Goal: Information Seeking & Learning: Learn about a topic

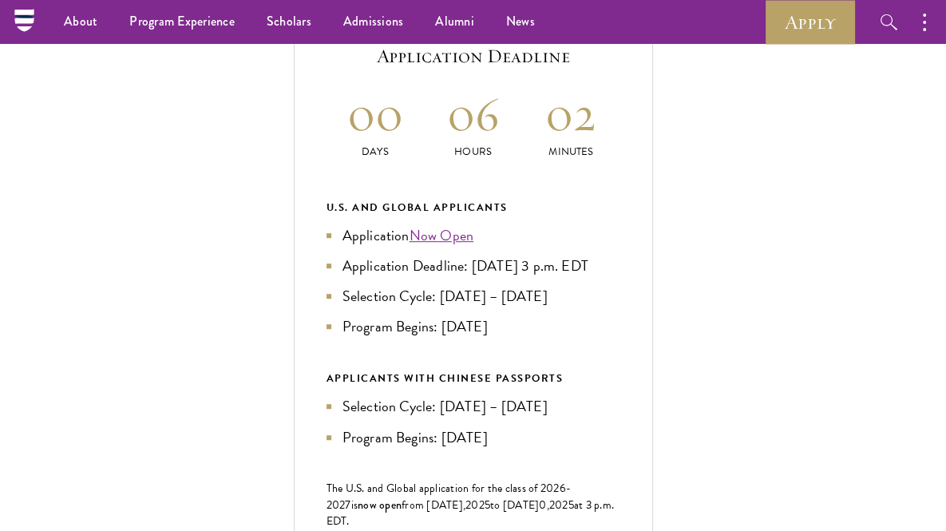
scroll to position [646, 0]
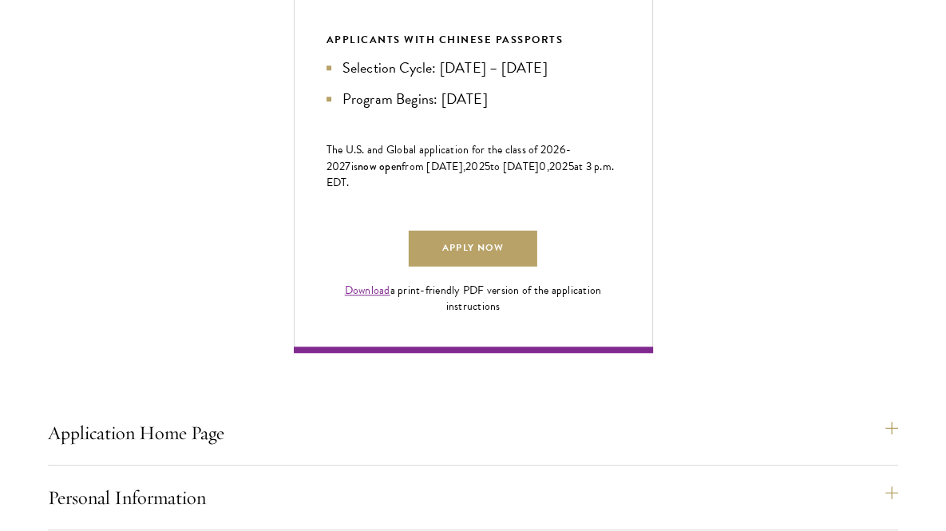
scroll to position [988, 0]
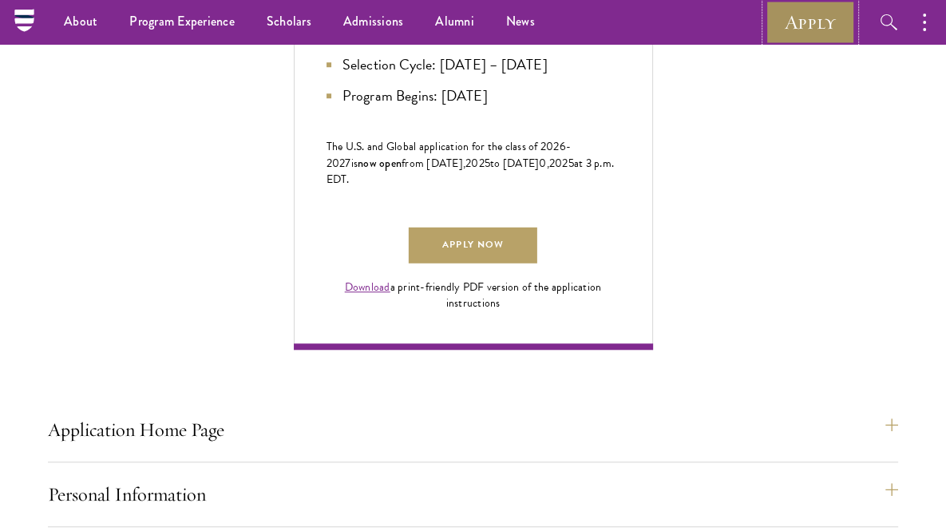
click at [805, 22] on link "Apply" at bounding box center [809, 22] width 89 height 44
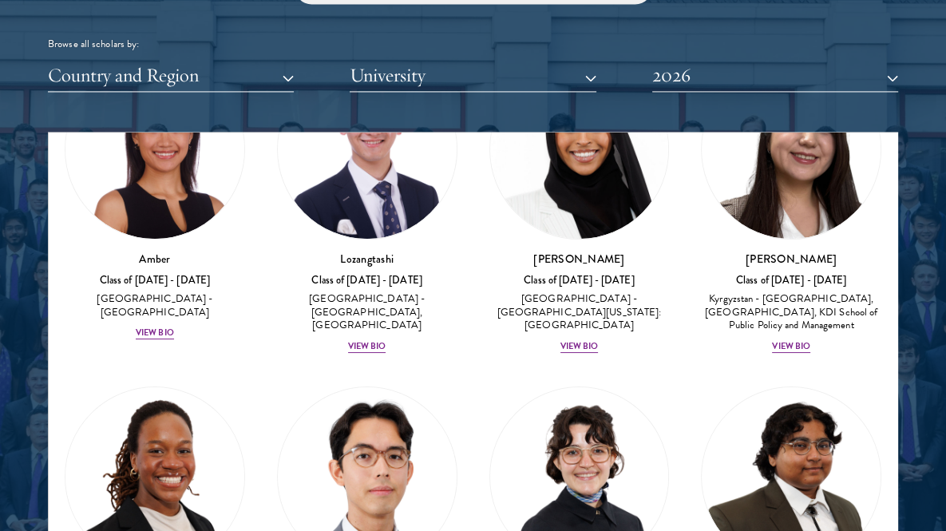
scroll to position [140, 0]
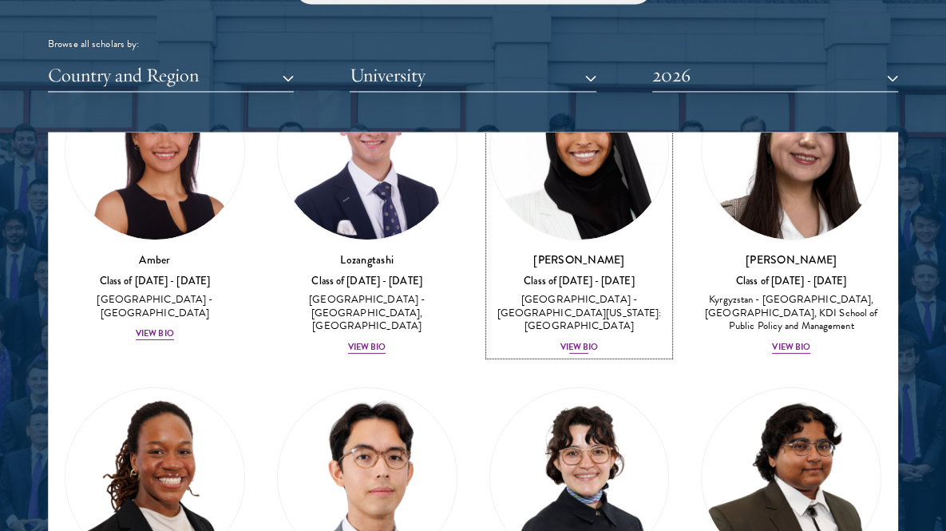
click at [571, 341] on div "View Bio" at bounding box center [579, 347] width 38 height 13
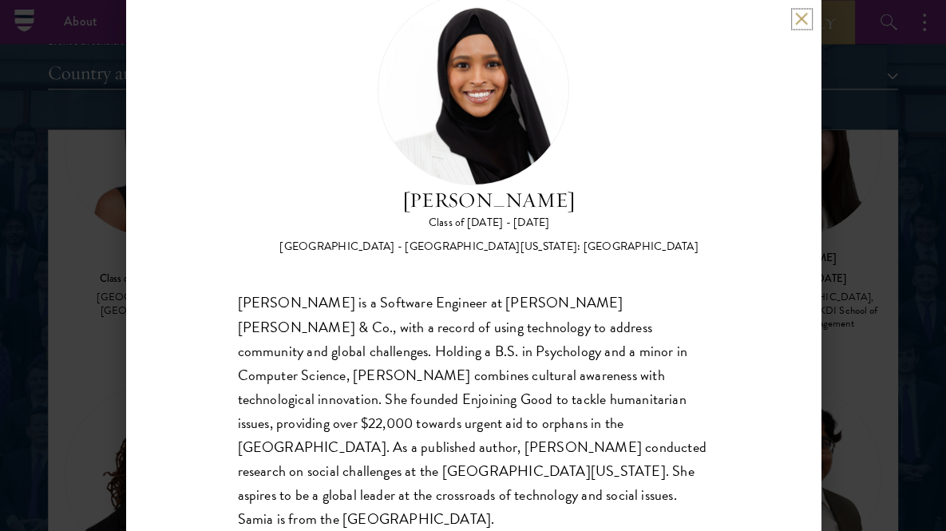
scroll to position [1945, 0]
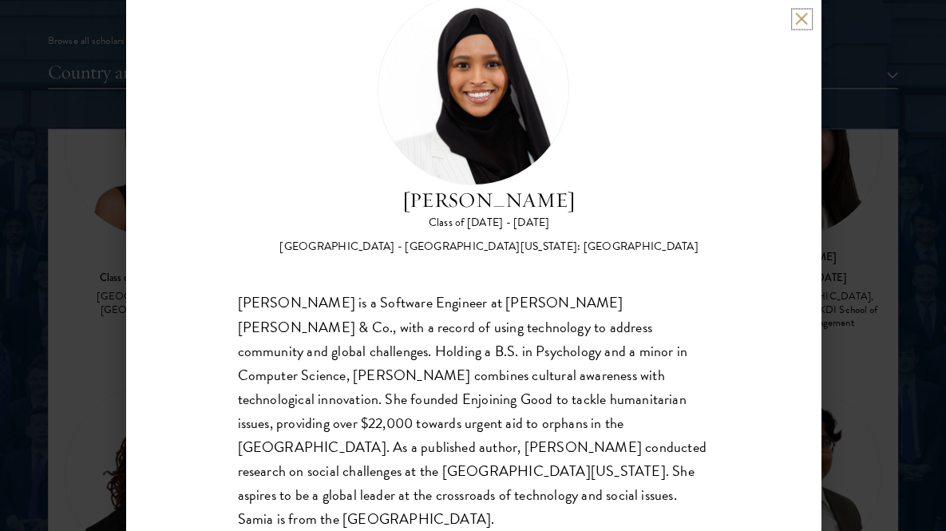
click at [801, 18] on button at bounding box center [802, 19] width 14 height 14
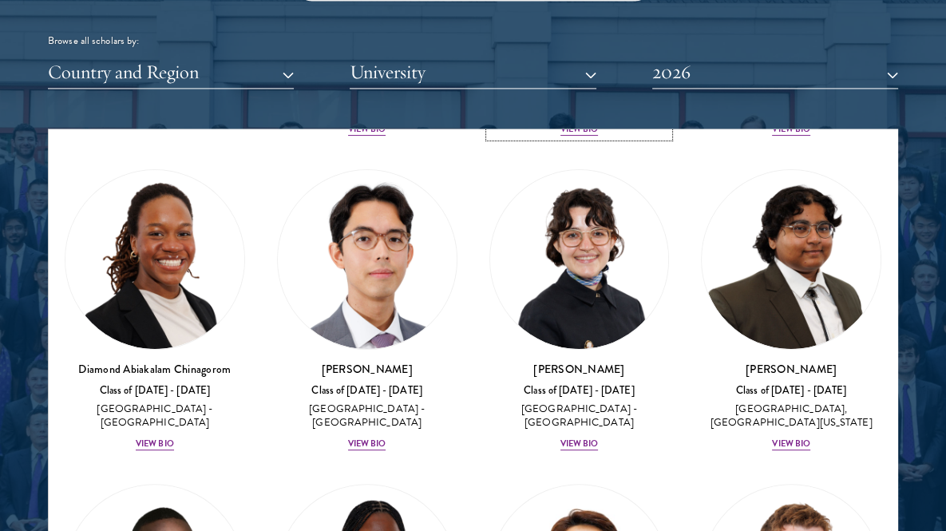
scroll to position [354, 0]
click at [364, 438] on div "View Bio" at bounding box center [367, 443] width 38 height 13
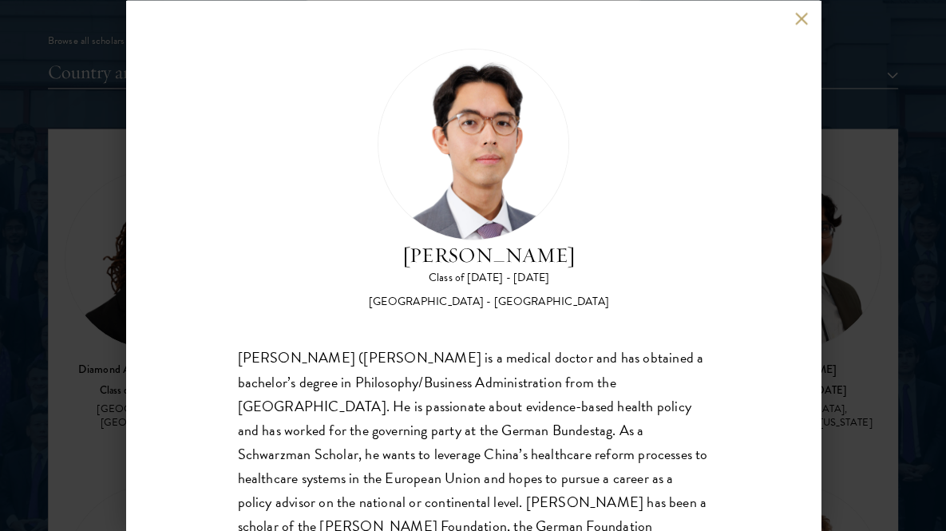
click at [801, 18] on button at bounding box center [802, 19] width 14 height 14
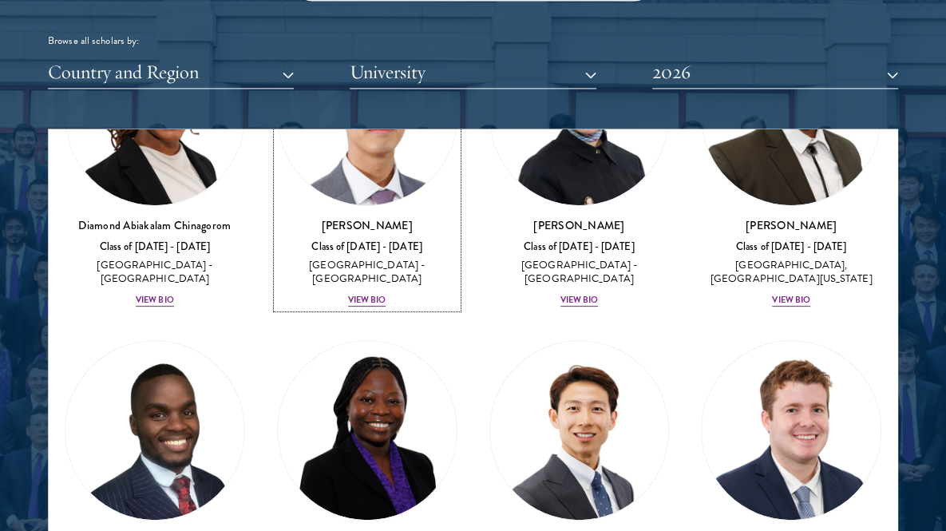
scroll to position [501, 0]
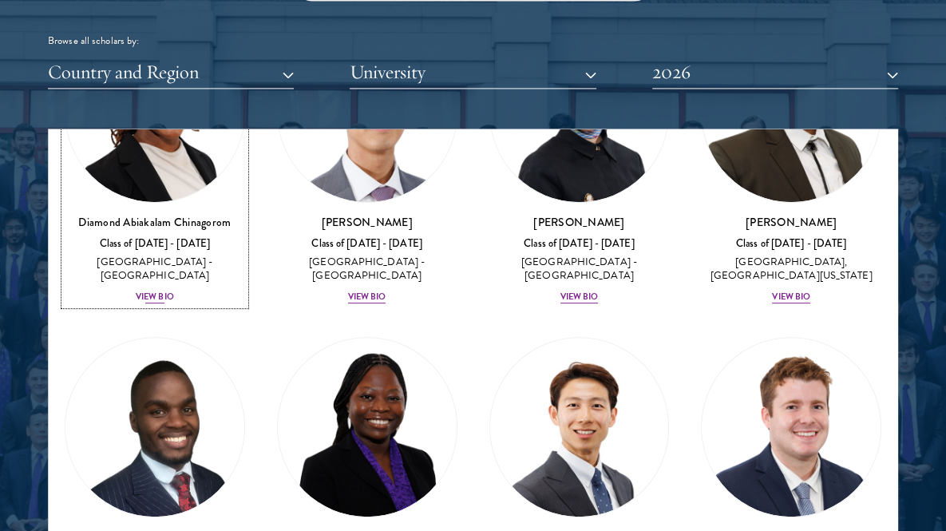
click at [153, 290] on div "View Bio" at bounding box center [155, 296] width 38 height 13
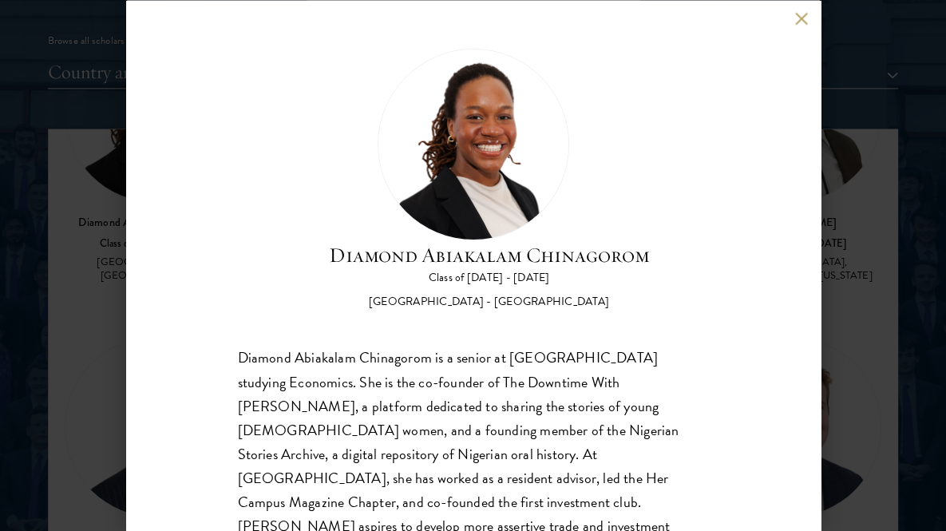
click at [801, 18] on button at bounding box center [802, 19] width 14 height 14
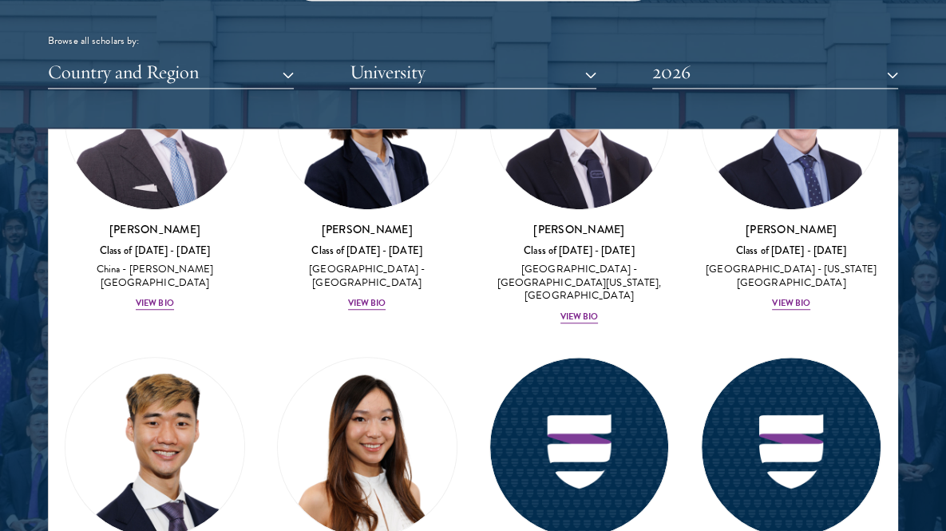
scroll to position [5778, 0]
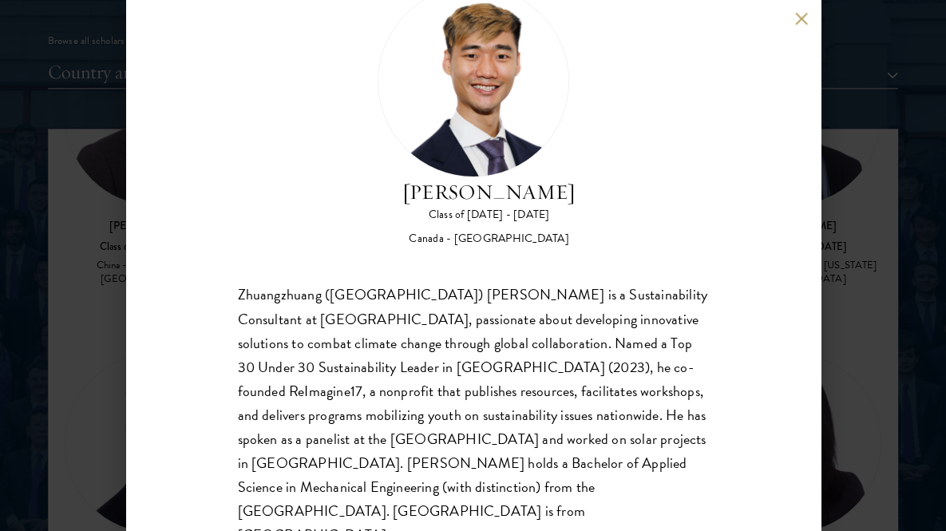
scroll to position [78, 0]
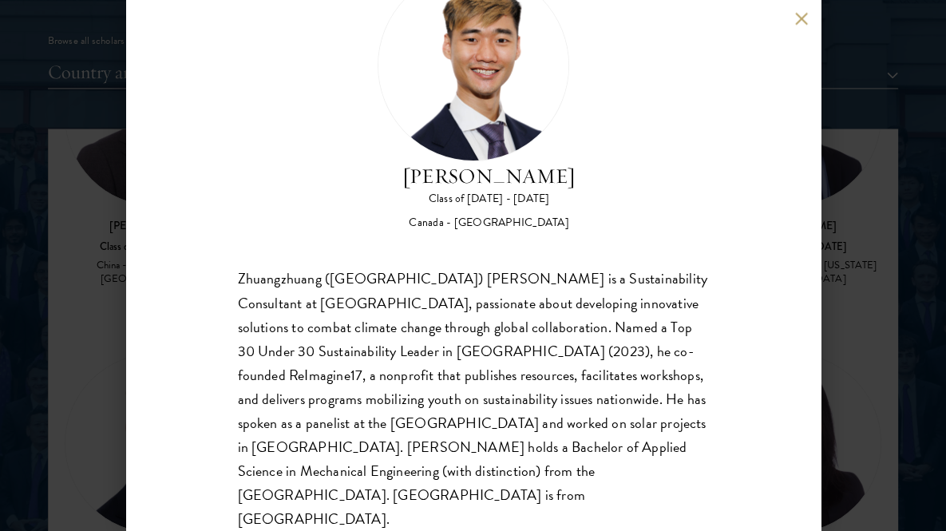
click at [111, 293] on div "Jordan Lin Class of 2025 - 2026 Canada - University of Waterloo Zhuangzhuang (J…" at bounding box center [473, 265] width 946 height 531
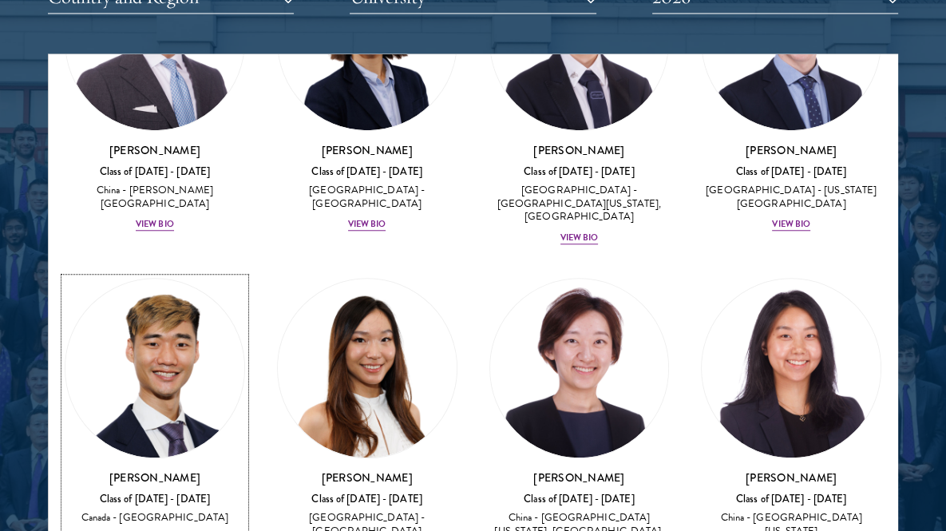
scroll to position [5654, 0]
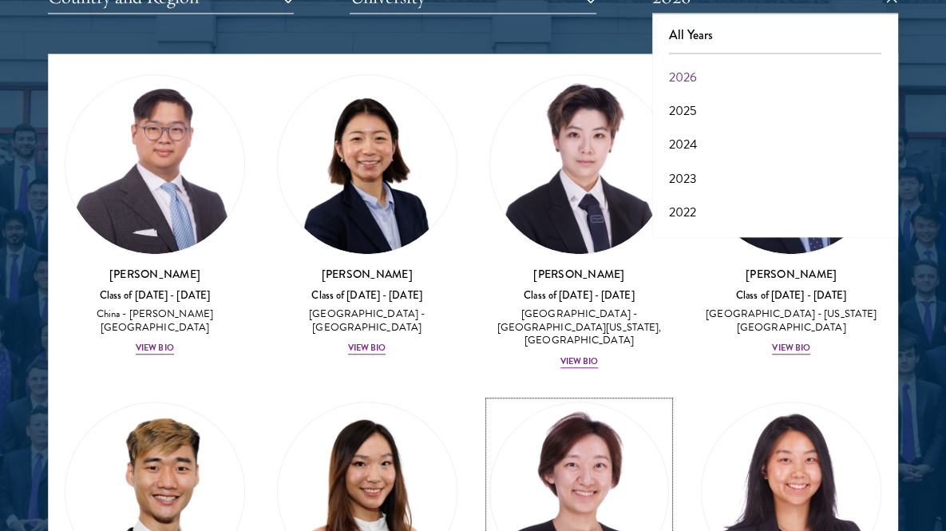
click at [499, 402] on img at bounding box center [579, 491] width 179 height 179
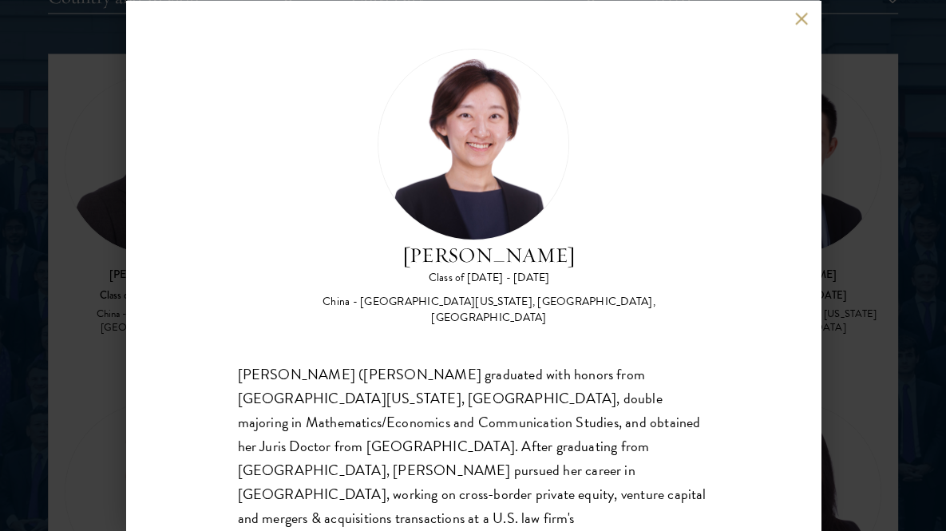
click at [804, 22] on button at bounding box center [802, 19] width 14 height 14
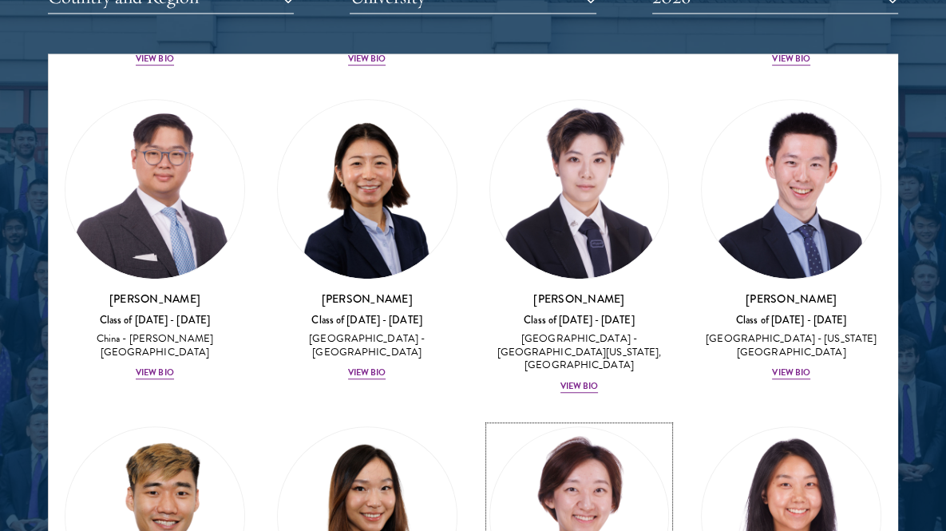
scroll to position [5630, 0]
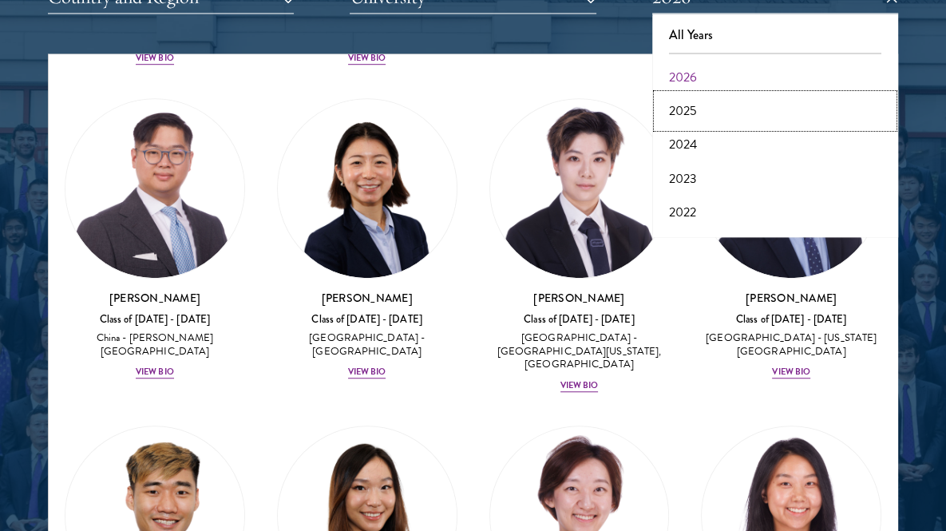
click at [697, 110] on button "2025" at bounding box center [775, 111] width 236 height 34
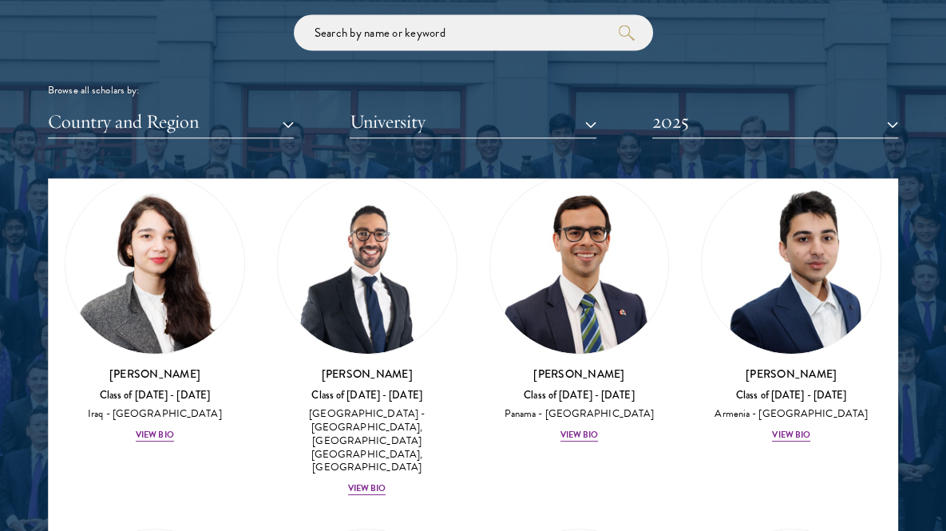
scroll to position [398, 0]
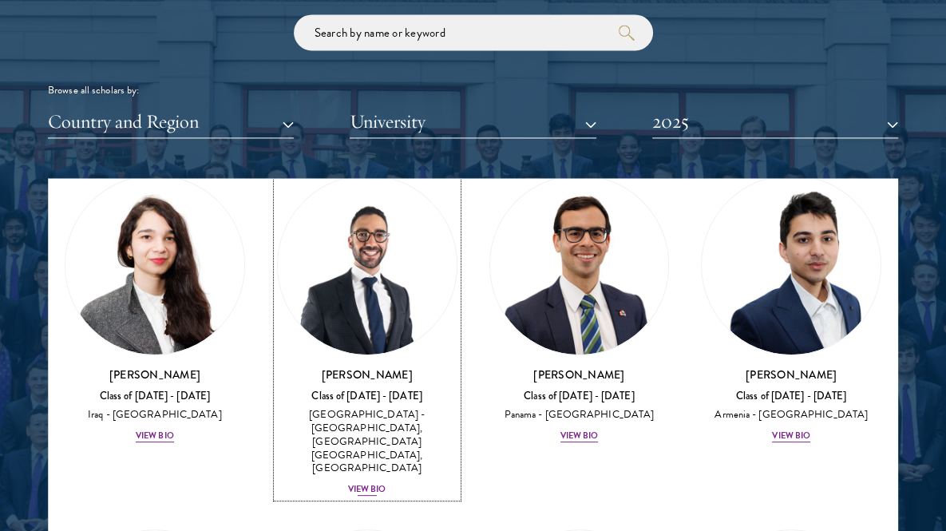
click at [359, 483] on div "View Bio" at bounding box center [367, 489] width 38 height 13
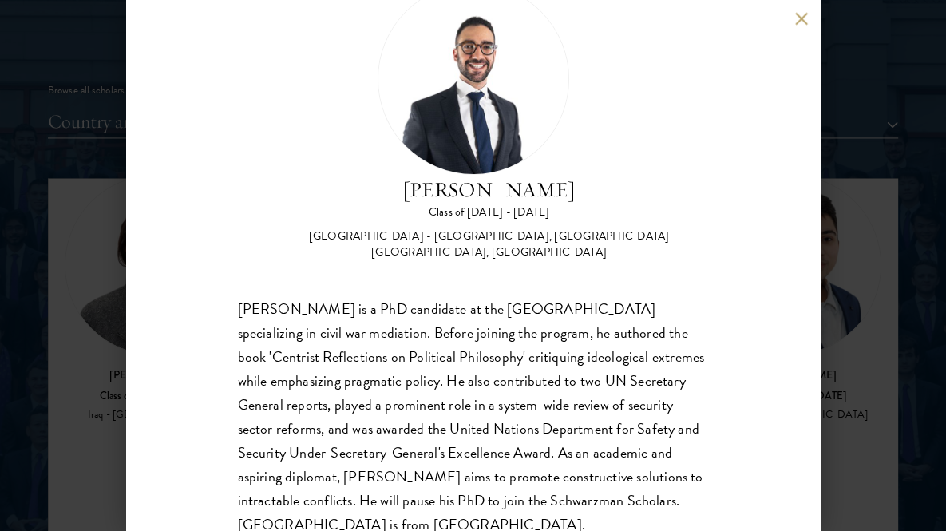
scroll to position [102, 0]
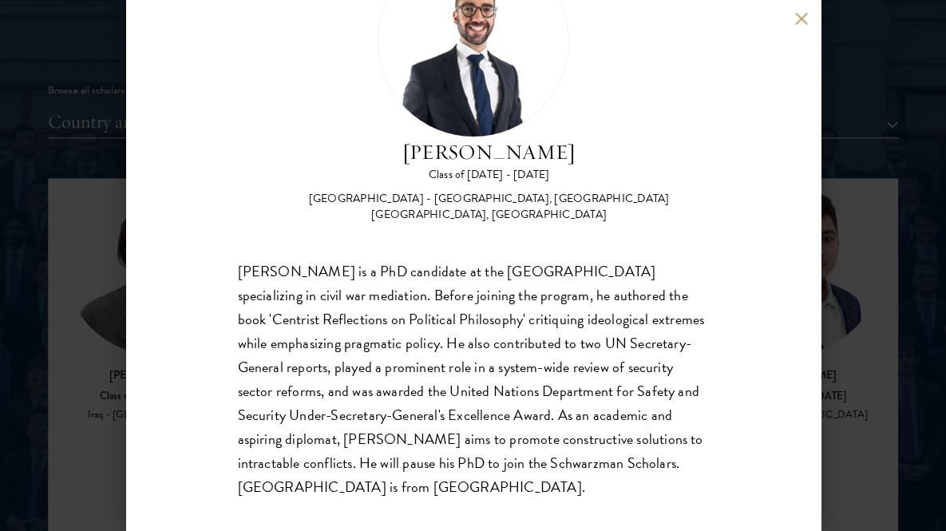
click at [99, 209] on div "Khalil Al-Wazir Class of 2024 - 2025 Palestine - University of East Anglia, Kin…" at bounding box center [473, 265] width 946 height 531
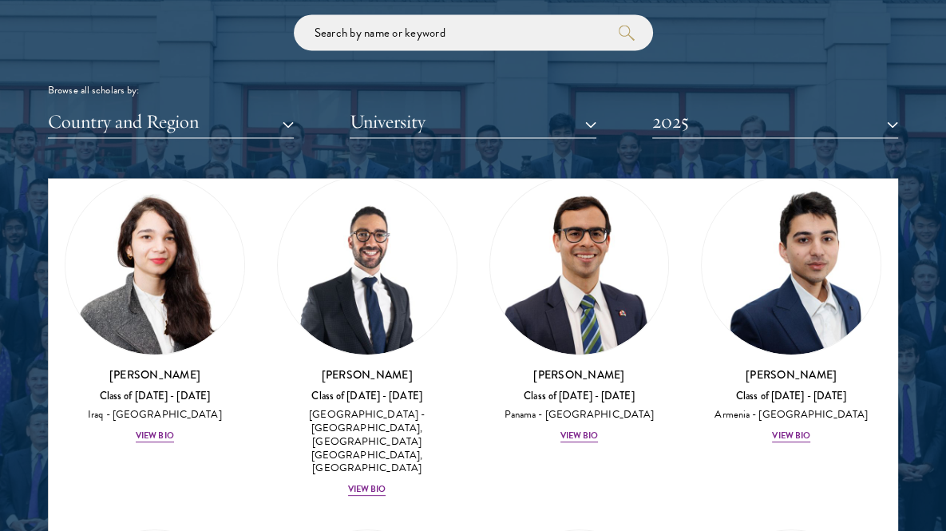
click at [800, 15] on div "Browse all scholars by: Country and Region All Countries and Regions Afghanista…" at bounding box center [473, 76] width 850 height 124
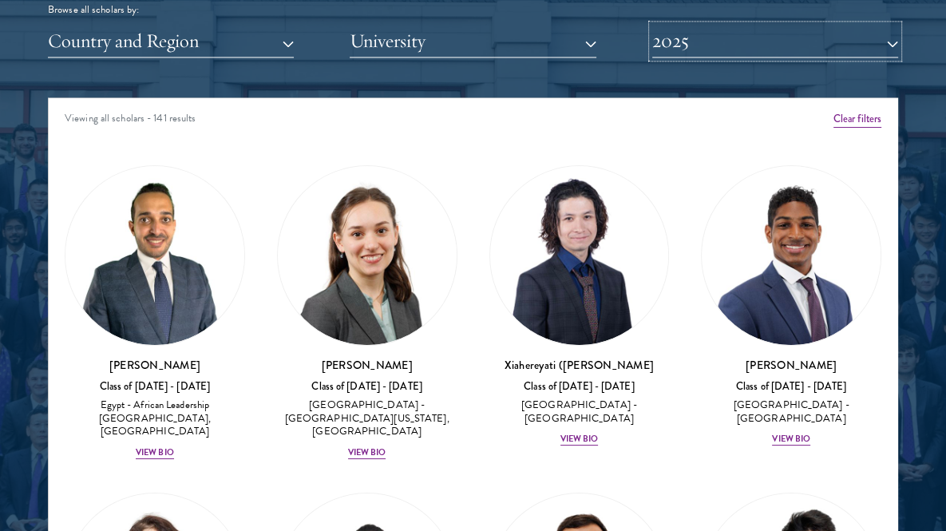
click at [735, 39] on button "2025" at bounding box center [775, 41] width 246 height 33
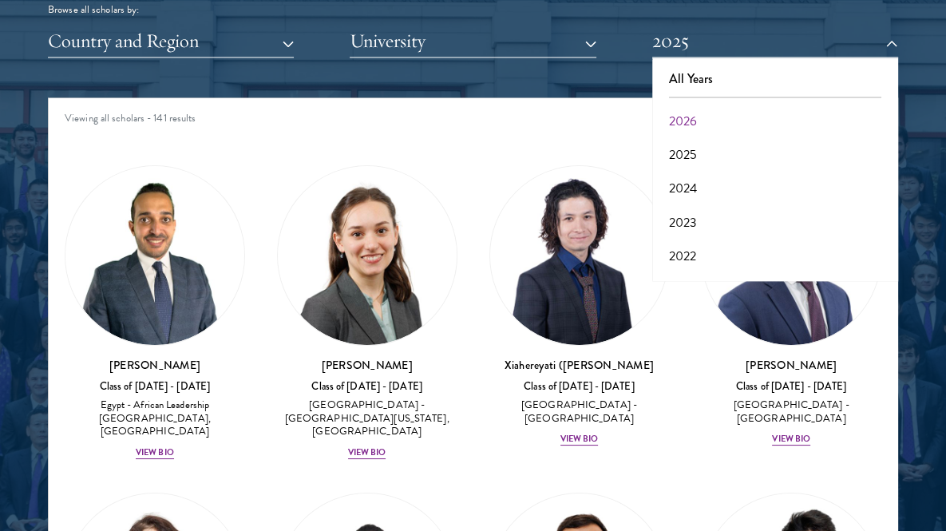
click at [679, 124] on button "2026" at bounding box center [775, 122] width 236 height 34
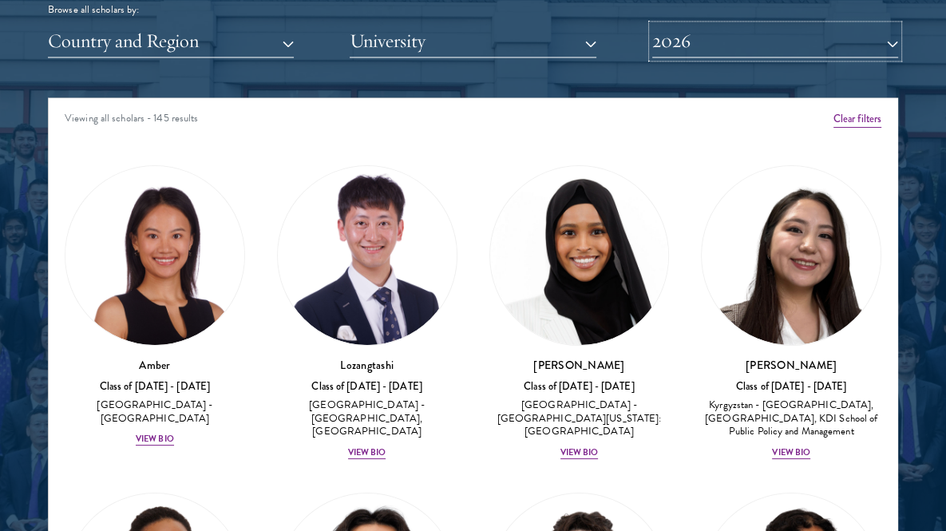
click at [732, 44] on button "2026" at bounding box center [775, 41] width 246 height 33
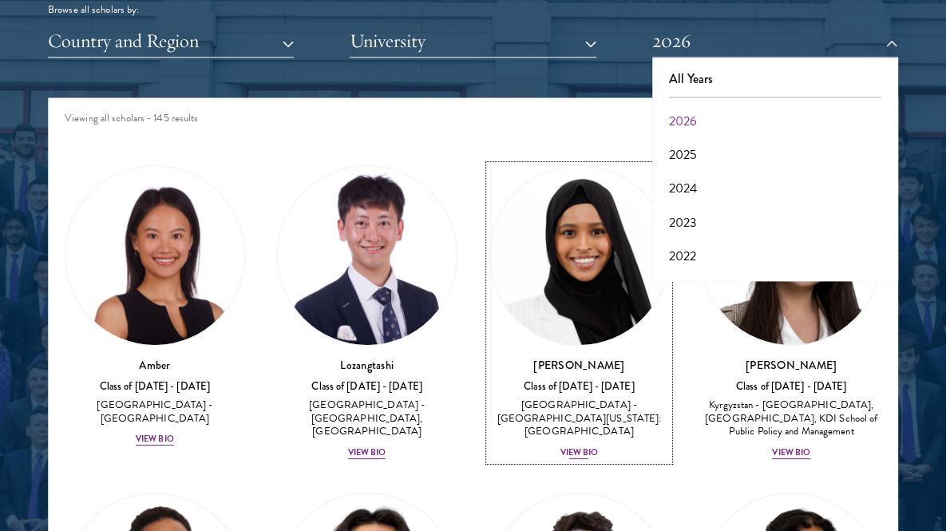
click at [515, 165] on link "Samia Abdi Class of 2025 - 2026 United States of America - University of Minnes…" at bounding box center [579, 312] width 180 height 295
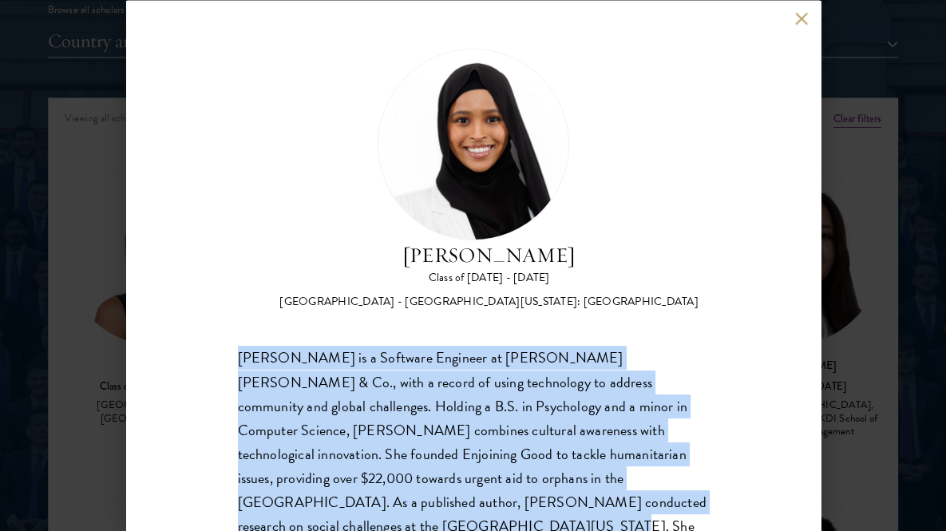
drag, startPoint x: 232, startPoint y: 351, endPoint x: 680, endPoint y: 491, distance: 468.9
click at [680, 491] on div "[PERSON_NAME] Class of [DATE] - [DATE] [GEOGRAPHIC_DATA] - [GEOGRAPHIC_DATA][US…" at bounding box center [473, 265] width 694 height 531
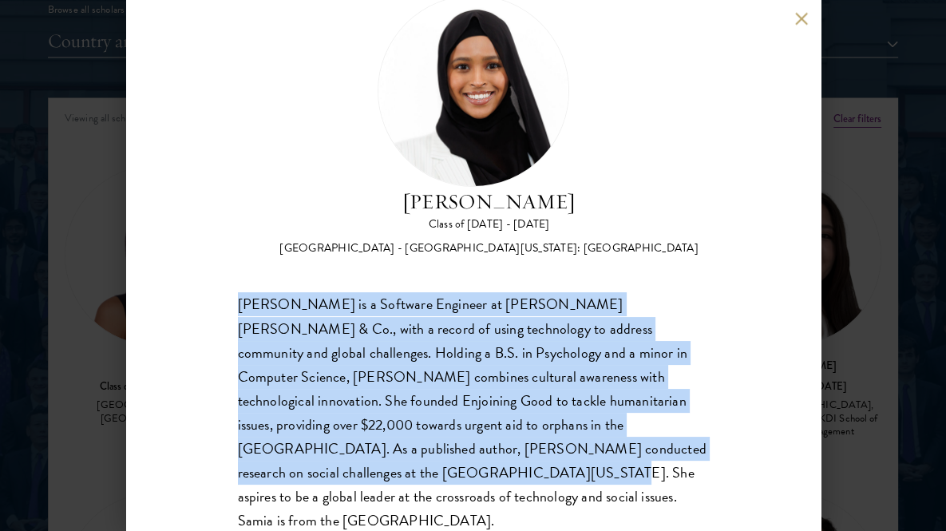
scroll to position [54, 0]
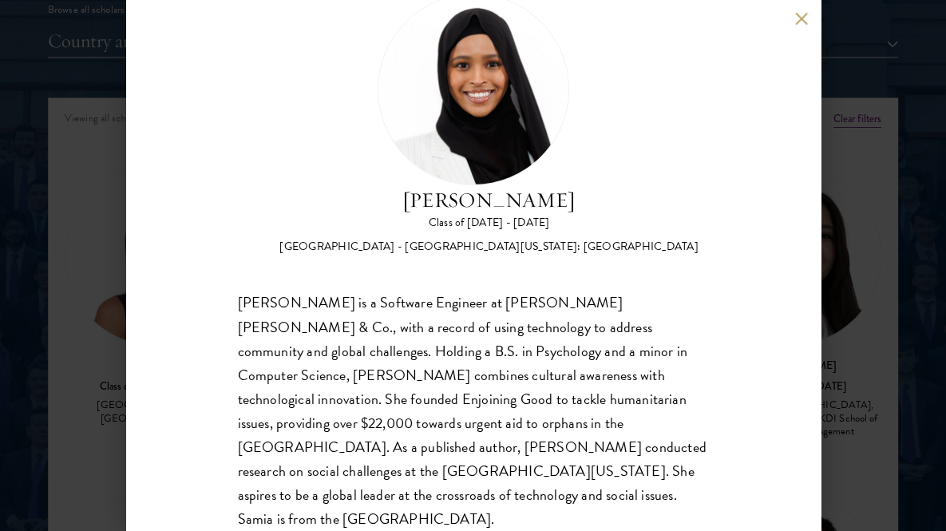
click at [697, 462] on div "[PERSON_NAME] Class of [DATE] - [DATE] [GEOGRAPHIC_DATA] - [GEOGRAPHIC_DATA][US…" at bounding box center [473, 265] width 694 height 531
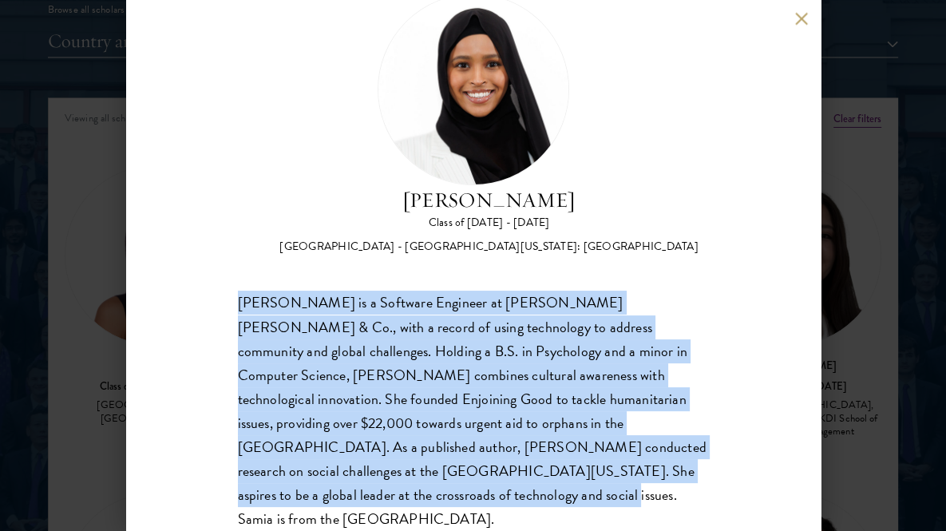
drag, startPoint x: 695, startPoint y: 472, endPoint x: 212, endPoint y: 294, distance: 514.2
click at [212, 294] on div "[PERSON_NAME] Class of [DATE] - [DATE] [GEOGRAPHIC_DATA] - [GEOGRAPHIC_DATA][US…" at bounding box center [473, 265] width 694 height 531
copy div "[PERSON_NAME] is a Software Engineer at [PERSON_NAME] [PERSON_NAME] & Co., with…"
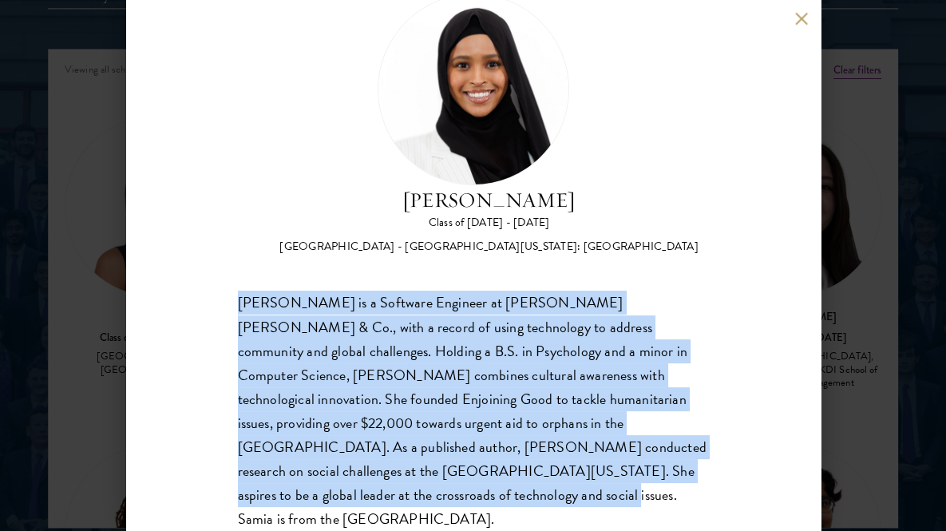
scroll to position [2028, 0]
click at [801, 18] on button at bounding box center [802, 19] width 14 height 14
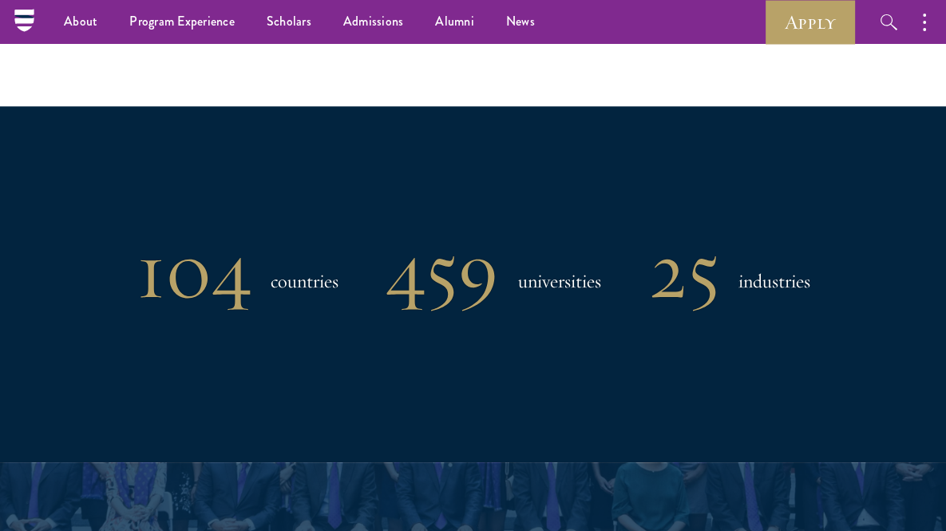
scroll to position [1195, 0]
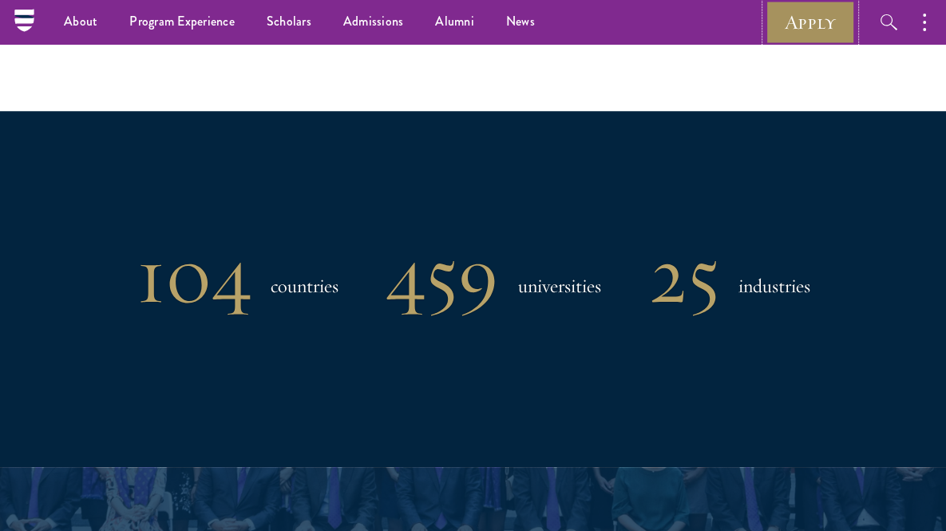
click at [807, 20] on link "Apply" at bounding box center [809, 22] width 89 height 44
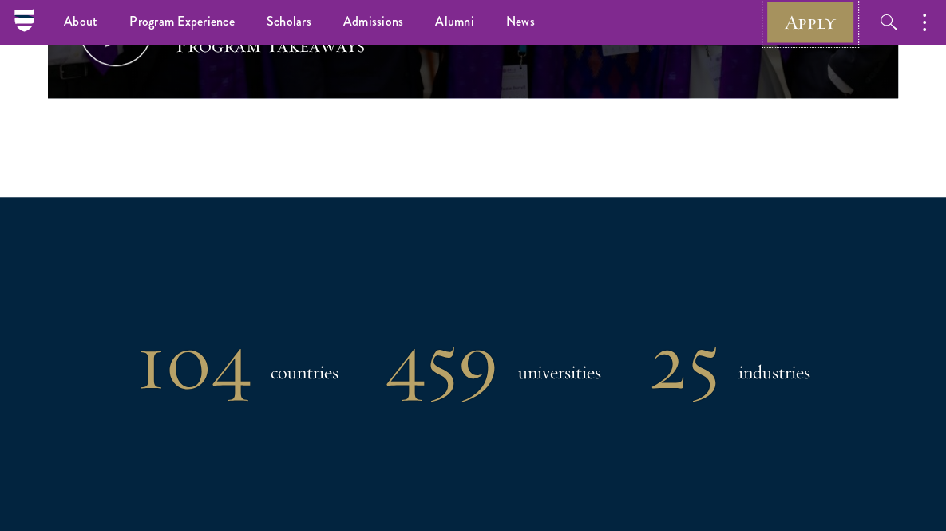
scroll to position [1105, 0]
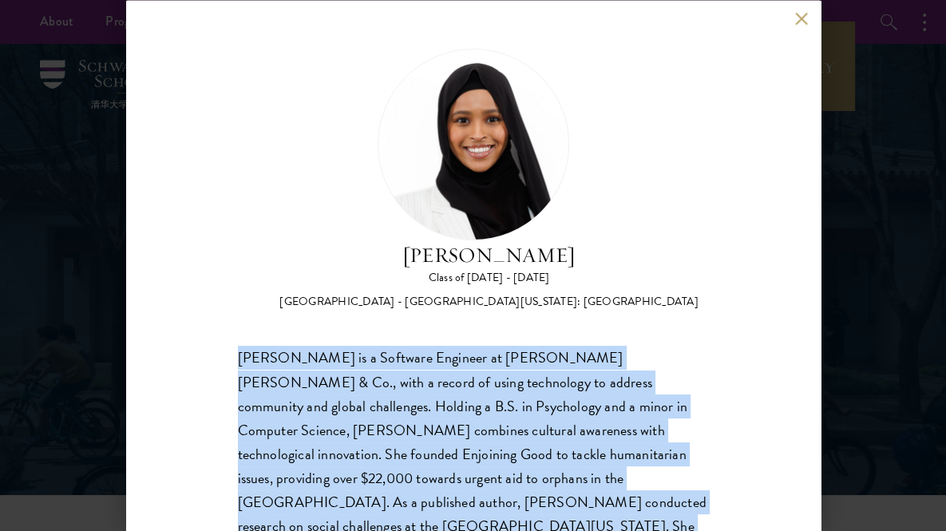
scroll to position [54, 0]
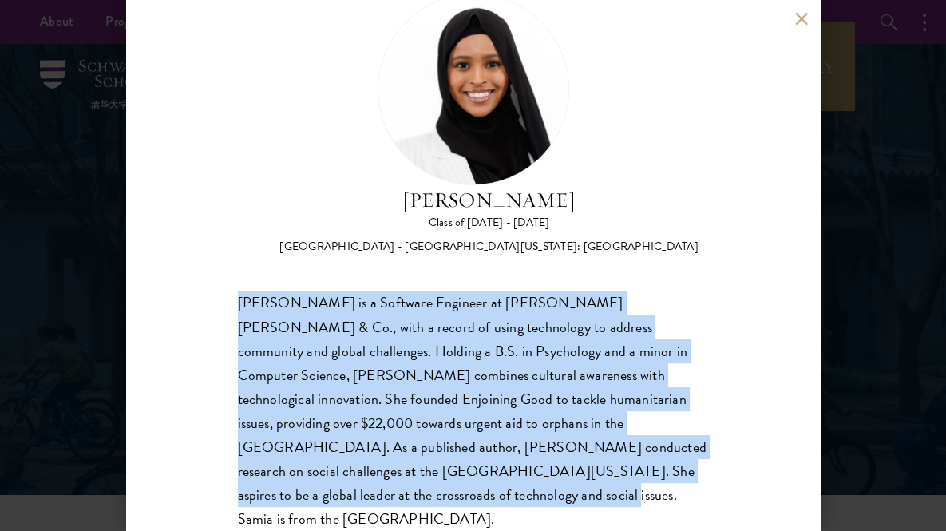
drag, startPoint x: 234, startPoint y: 353, endPoint x: 689, endPoint y: 475, distance: 471.5
click at [689, 475] on div "[PERSON_NAME] Class of [DATE] - [DATE] [GEOGRAPHIC_DATA] - [GEOGRAPHIC_DATA][US…" at bounding box center [473, 265] width 694 height 531
copy div "[PERSON_NAME] is a Software Engineer at [PERSON_NAME] [PERSON_NAME] & Co., with…"
